Goal: Find specific page/section: Find specific page/section

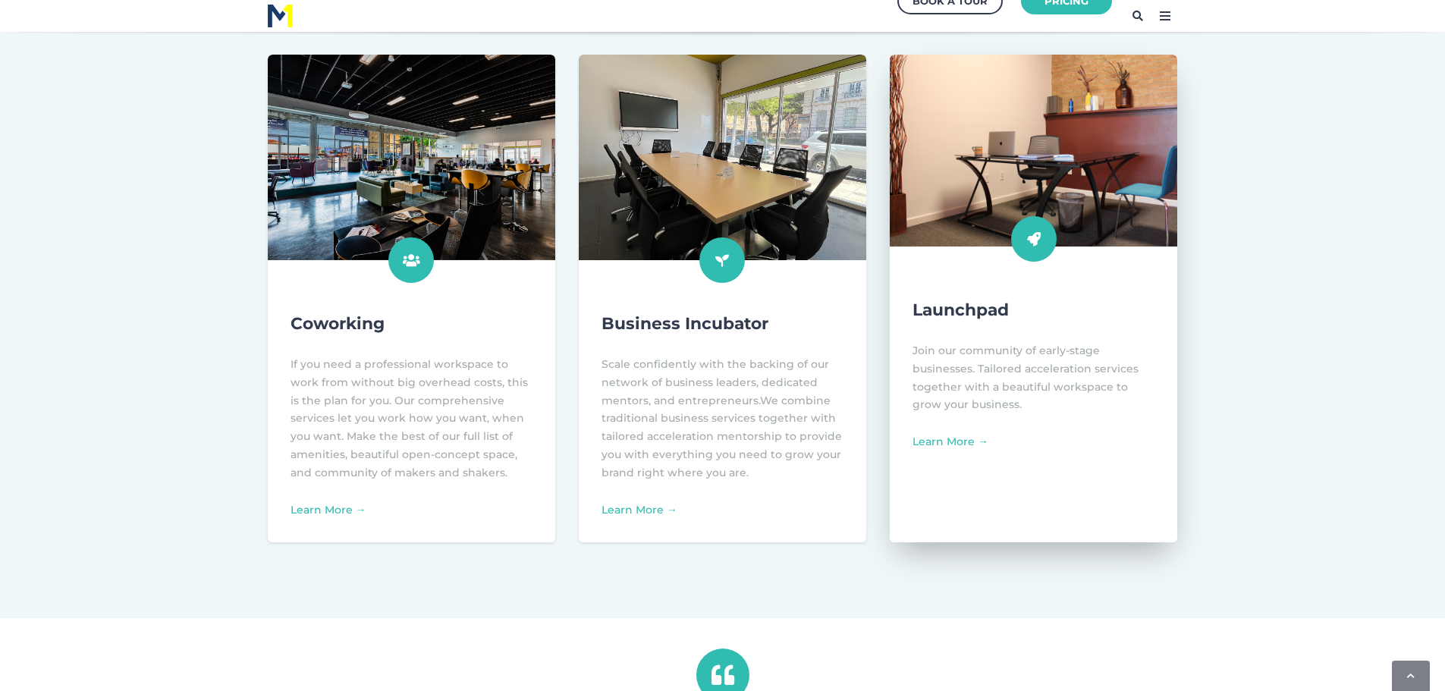
scroll to position [531, 0]
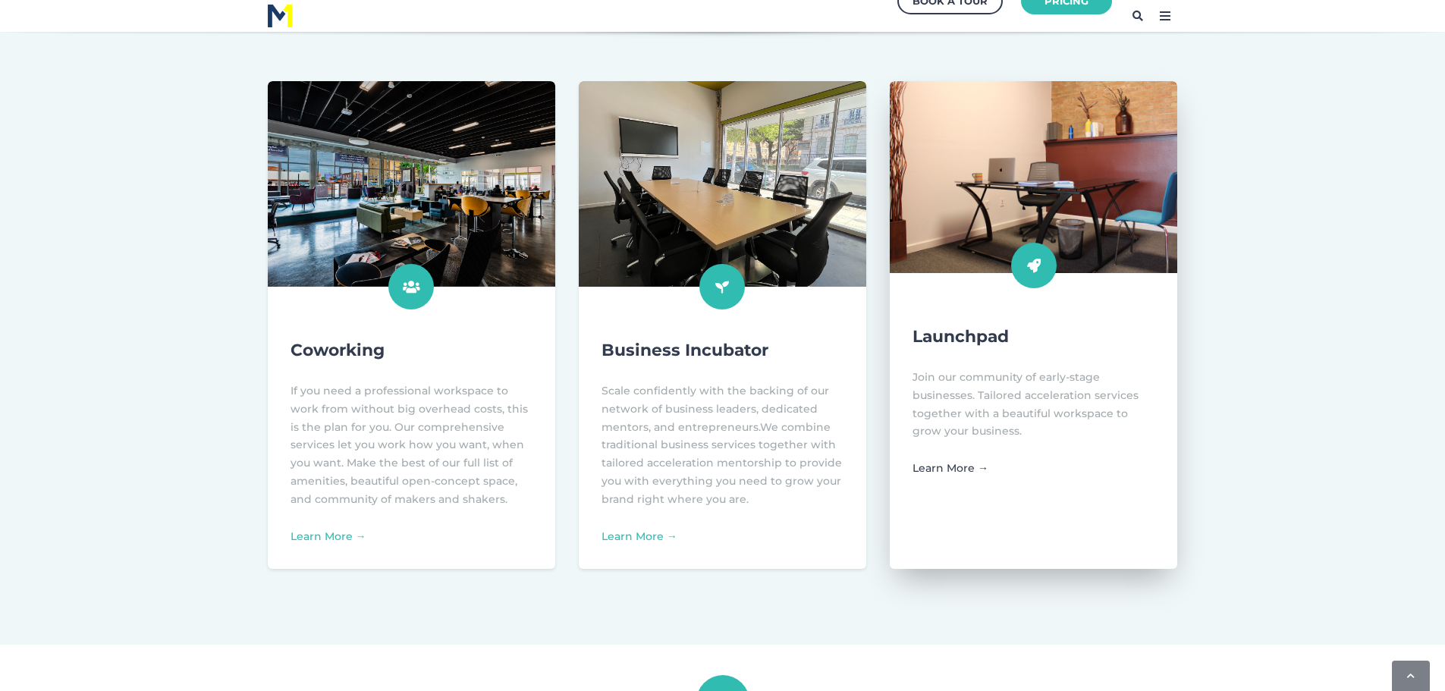
click at [940, 466] on link "Learn More →" at bounding box center [950, 468] width 76 height 14
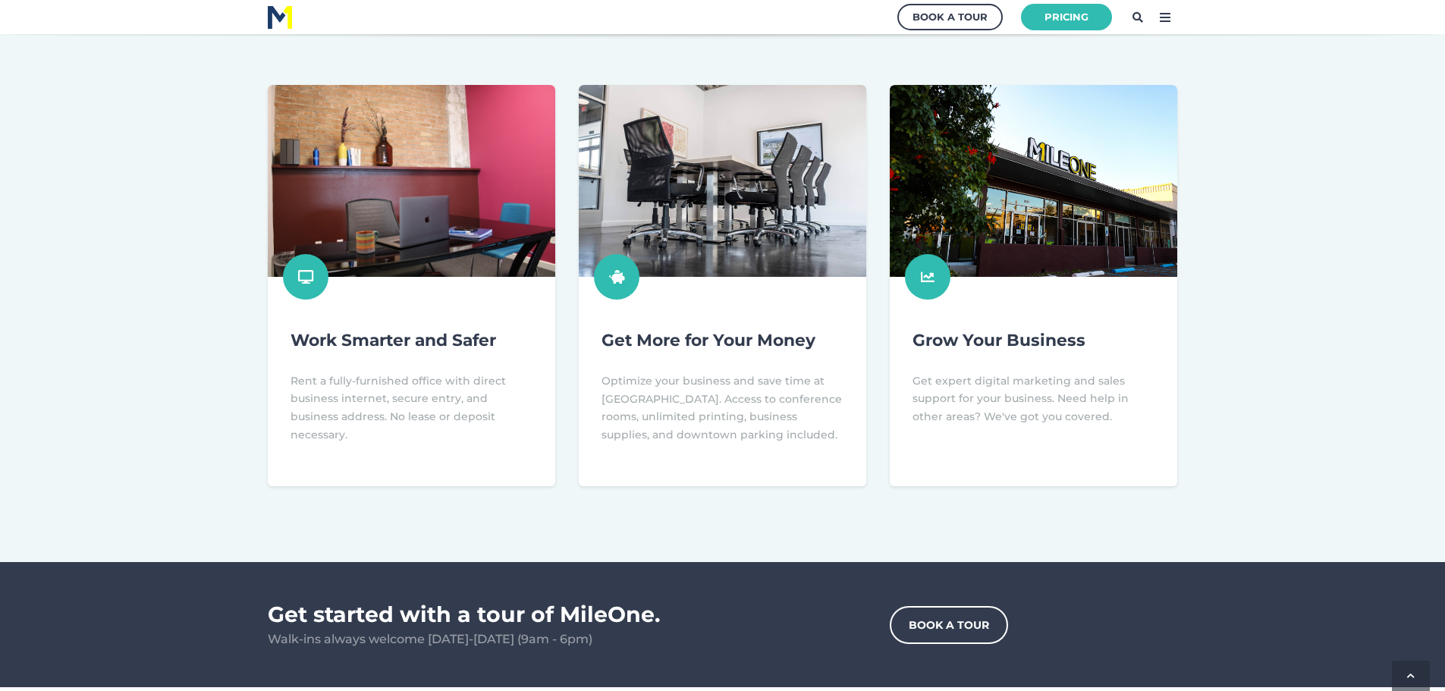
scroll to position [76, 0]
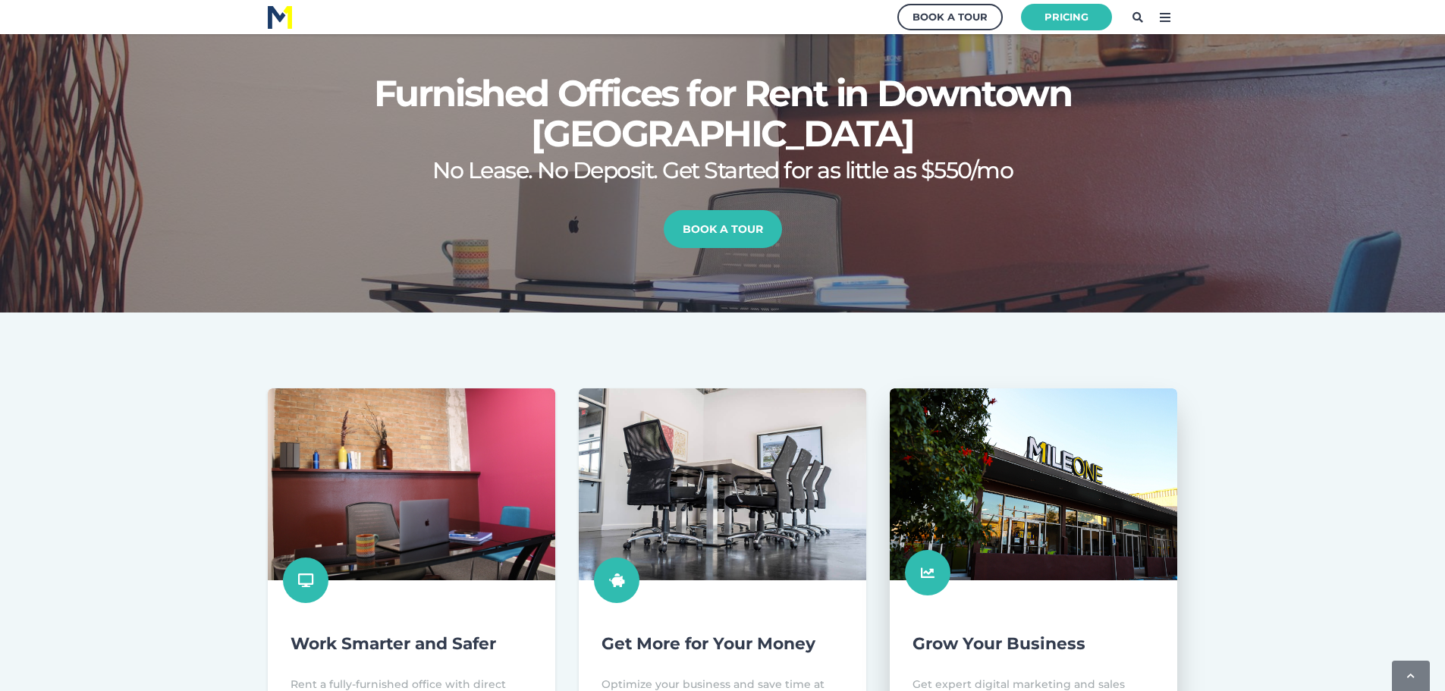
click at [1014, 471] on link at bounding box center [1033, 588] width 287 height 401
